Goal: Find contact information: Find contact information

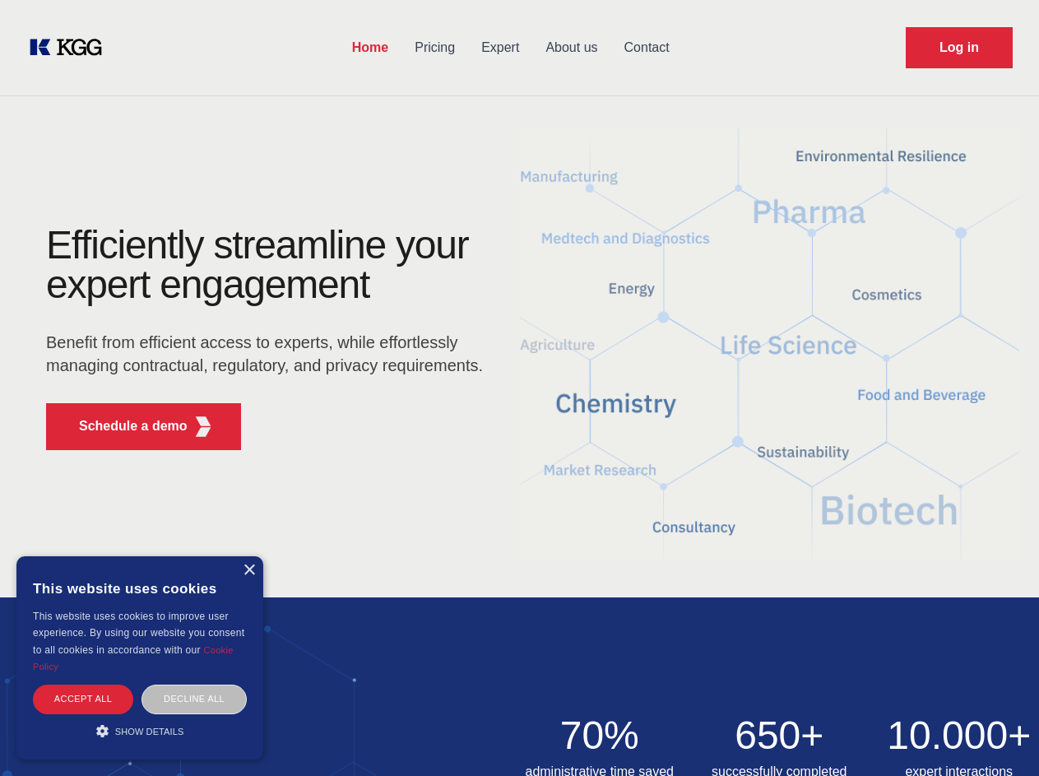
click at [519, 387] on div "Efficiently streamline your expert engagement Benefit from efficient access to …" at bounding box center [270, 344] width 500 height 238
click at [123, 426] on p "Schedule a demo" at bounding box center [133, 426] width 109 height 20
click at [248, 570] on div "× This website uses cookies This website uses cookies to improve user experienc…" at bounding box center [139, 657] width 247 height 203
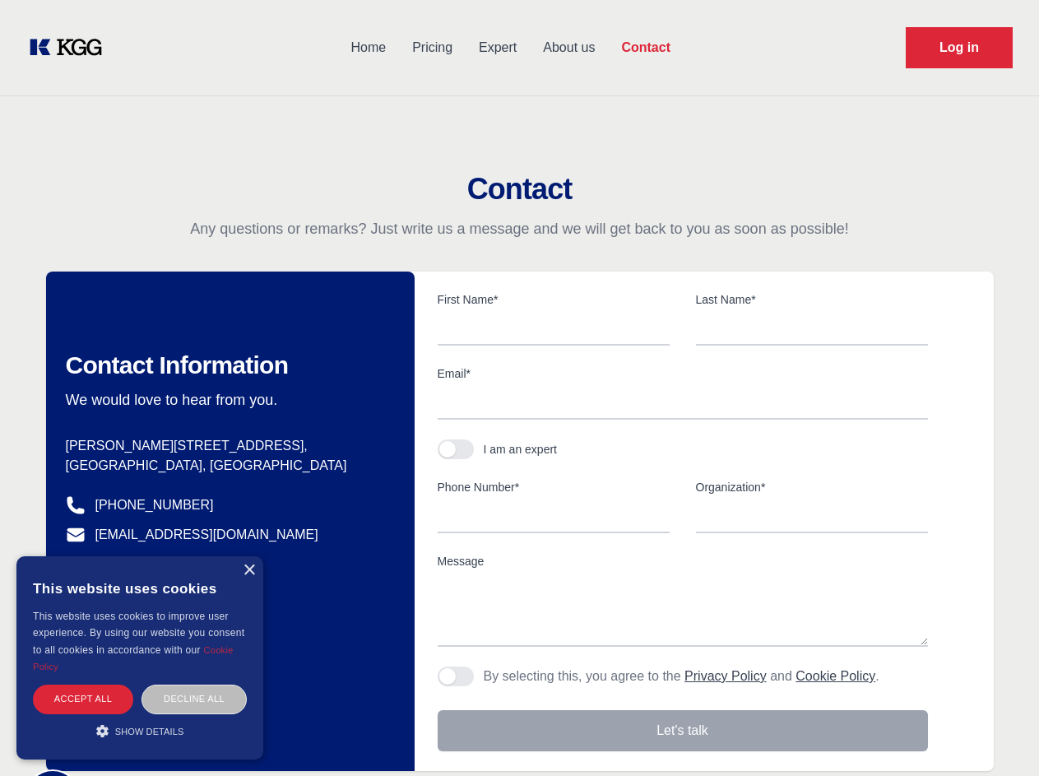
click at [83, 698] on div "Accept all" at bounding box center [83, 698] width 100 height 29
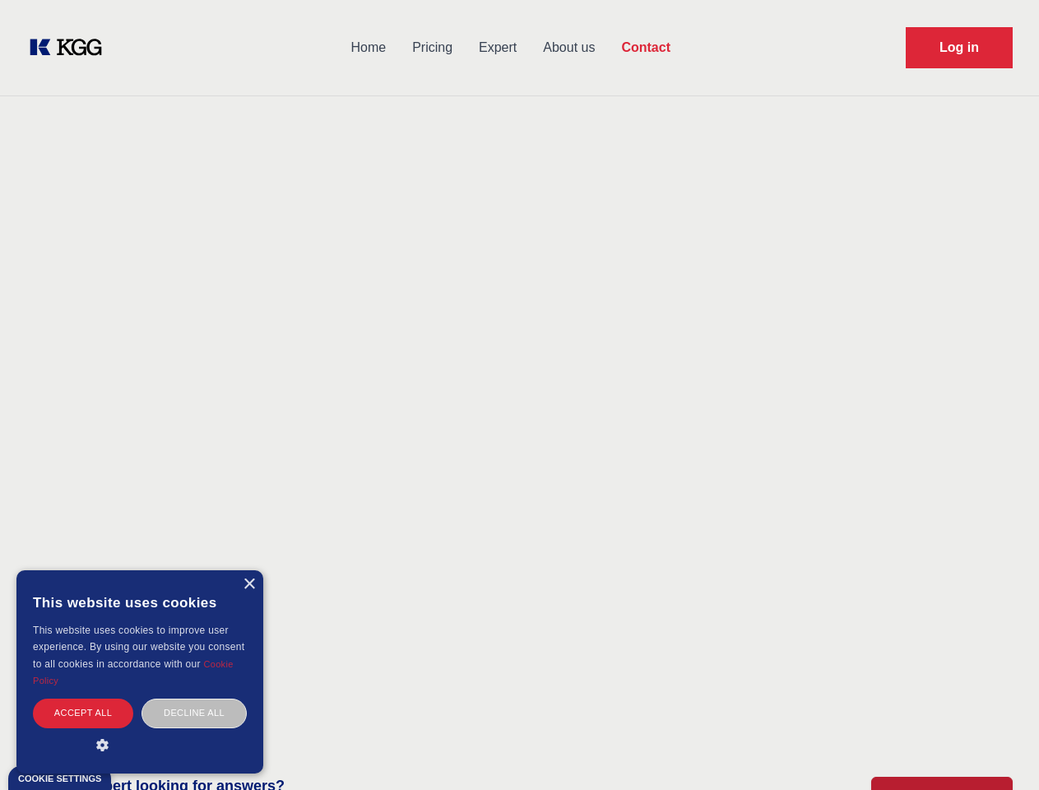
click at [194, 698] on div "Decline all" at bounding box center [193, 712] width 105 height 29
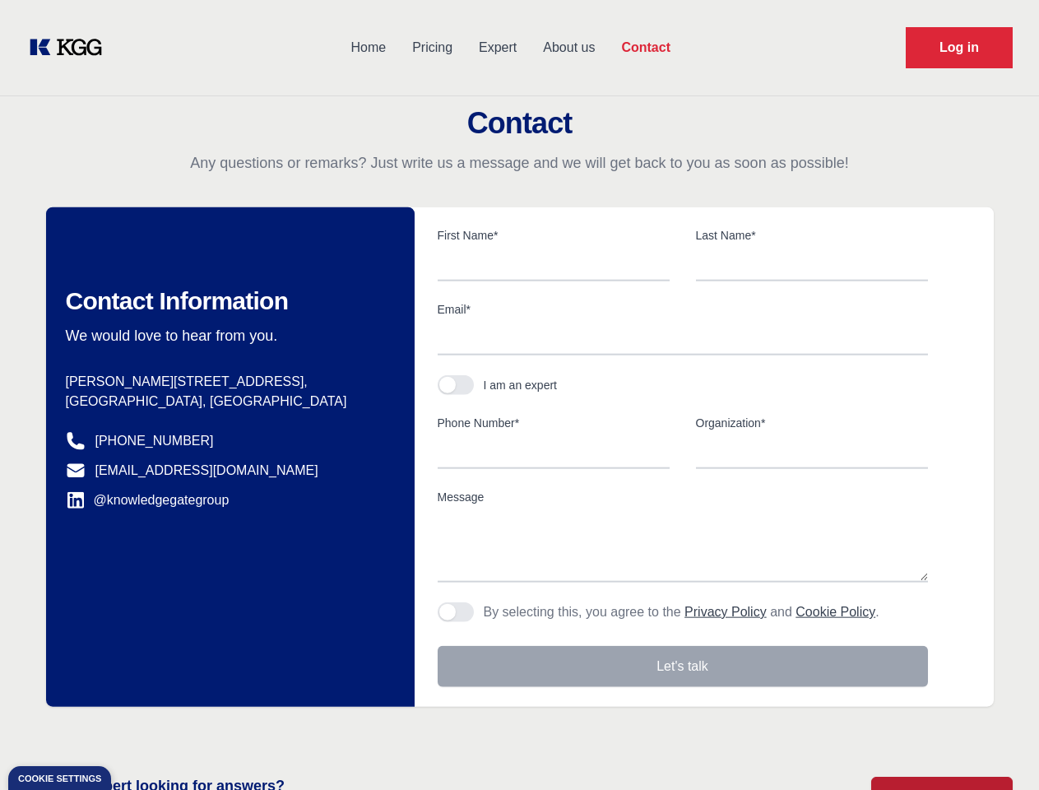
click at [140, 730] on main "Contact Any questions or remarks? Just write us a message and we will get back …" at bounding box center [519, 428] width 1039 height 856
